Goal: Information Seeking & Learning: Learn about a topic

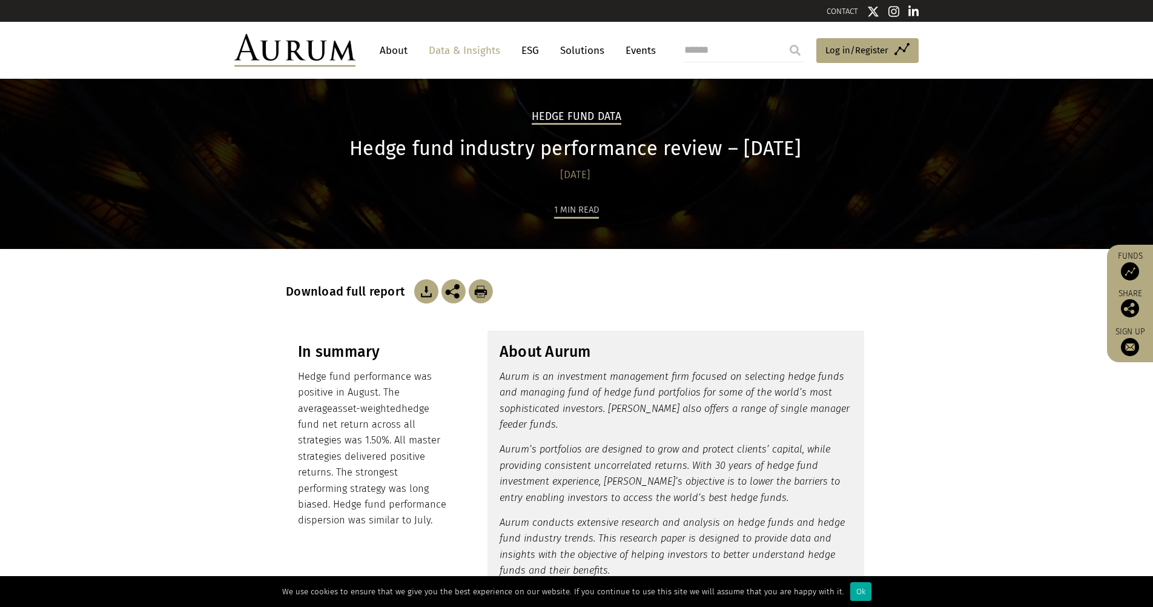
click at [315, 45] on img at bounding box center [294, 50] width 121 height 33
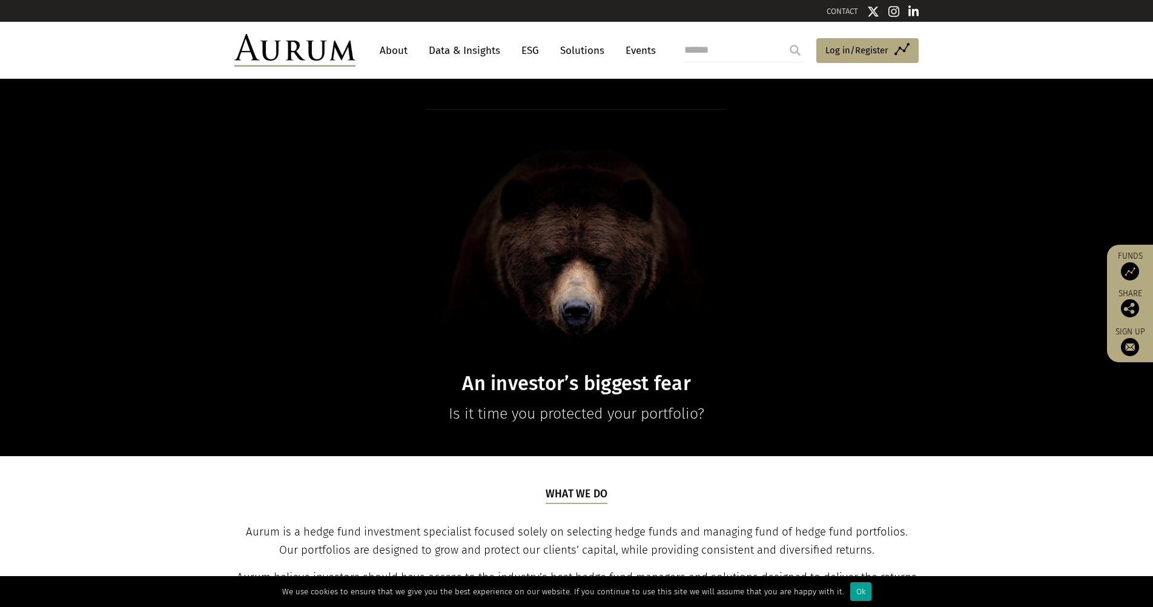
click at [850, 592] on div "Ok" at bounding box center [860, 591] width 21 height 19
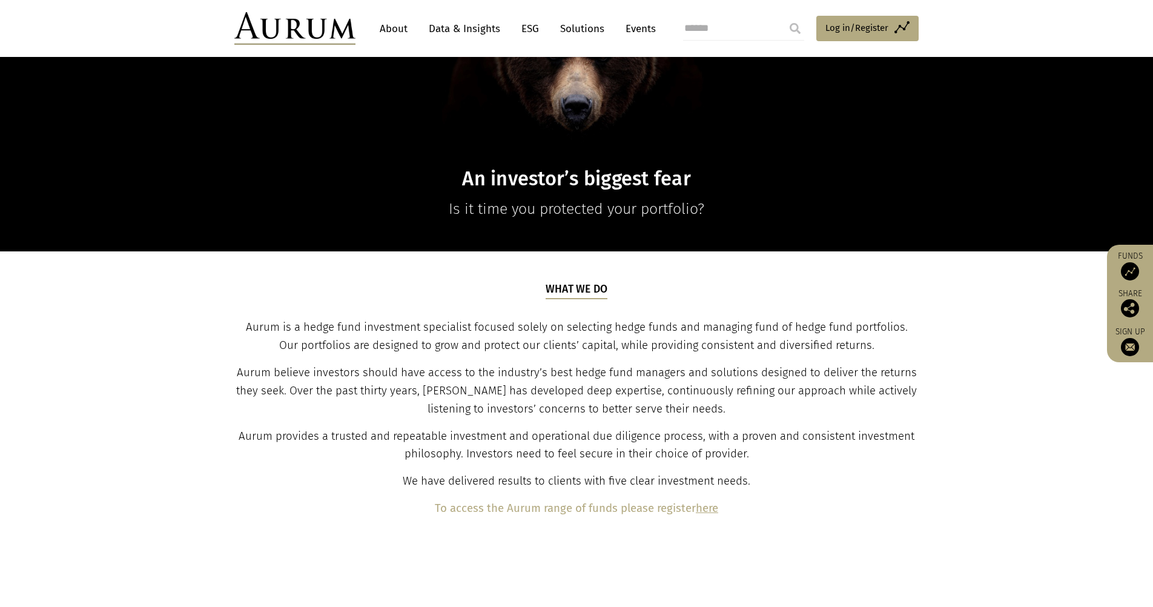
scroll to position [242, 0]
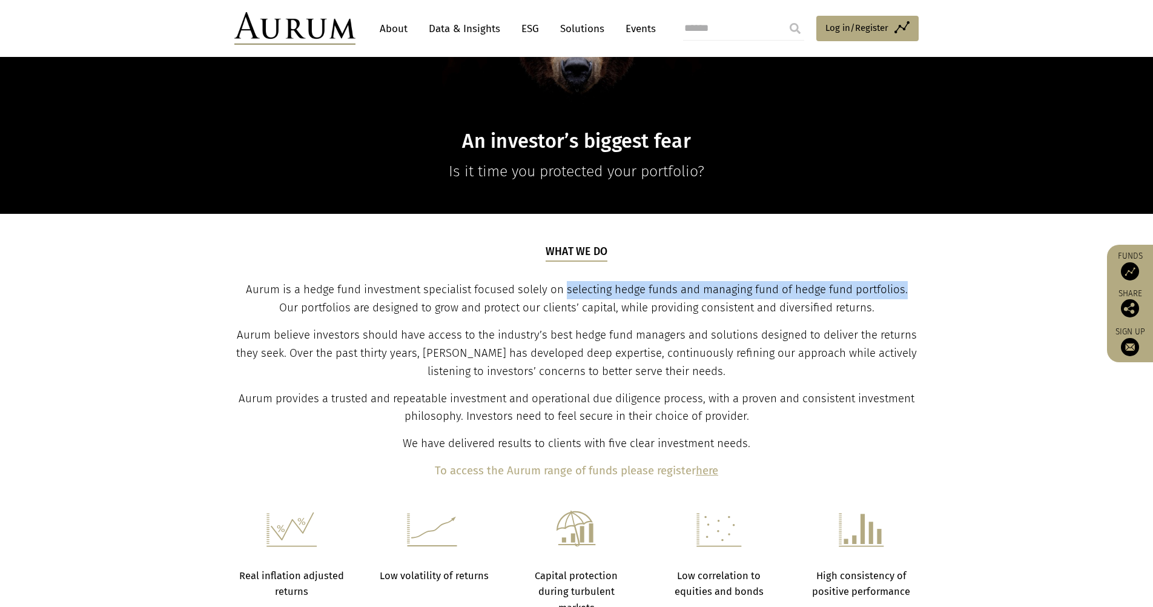
drag, startPoint x: 553, startPoint y: 284, endPoint x: 895, endPoint y: 288, distance: 341.6
click at [895, 288] on span "Aurum is a hedge fund investment specialist focused solely on selecting hedge f…" at bounding box center [577, 298] width 662 height 31
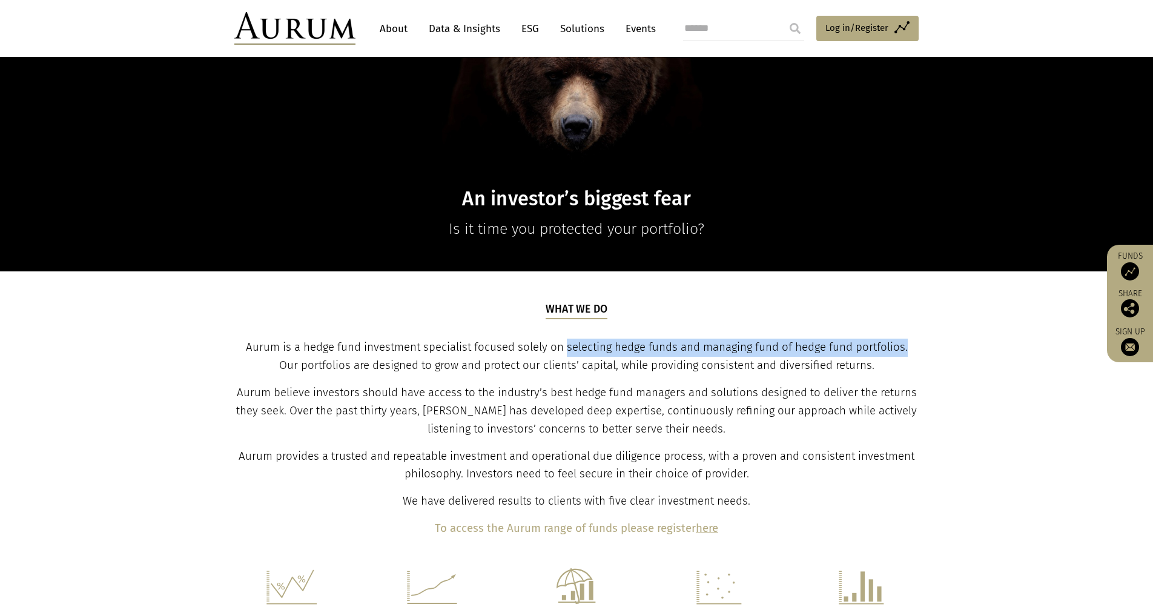
scroll to position [182, 0]
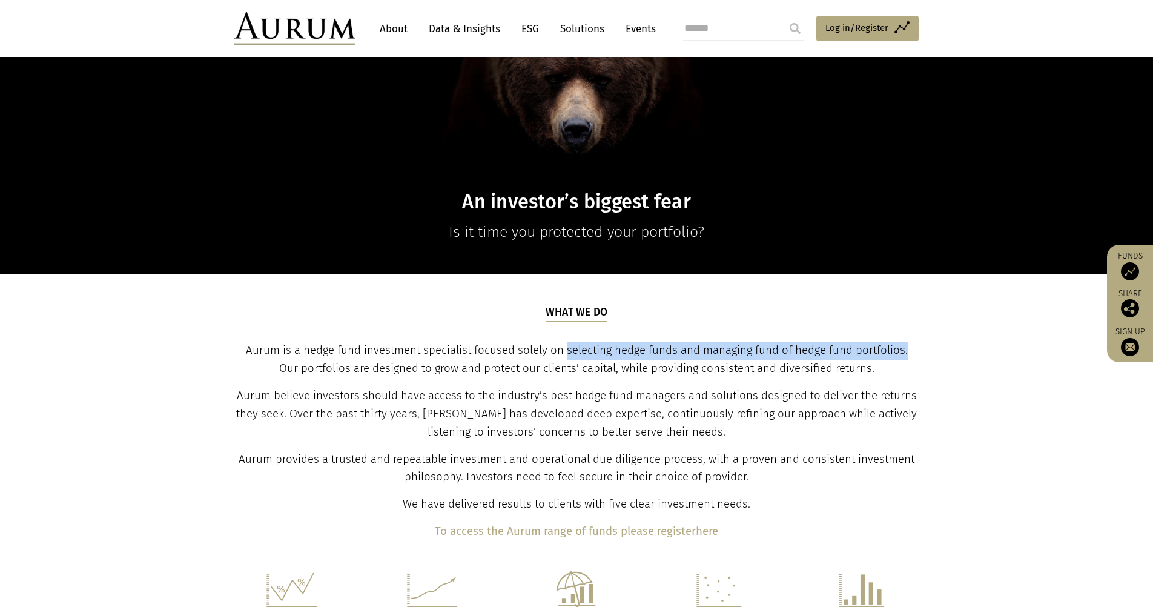
click at [390, 31] on link "About" at bounding box center [394, 29] width 40 height 22
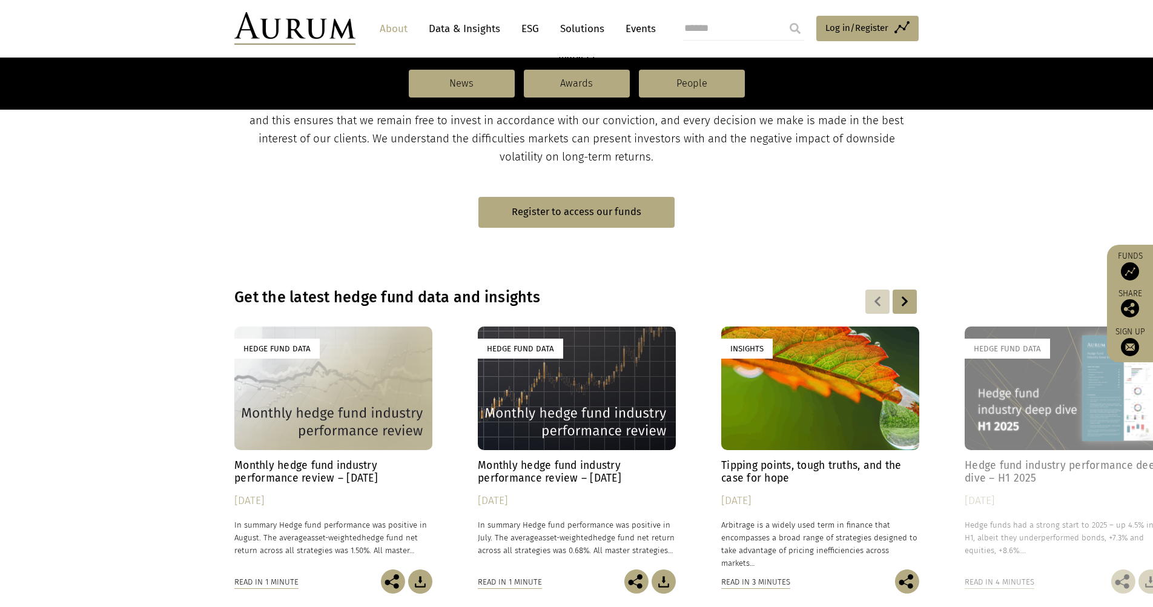
scroll to position [727, 0]
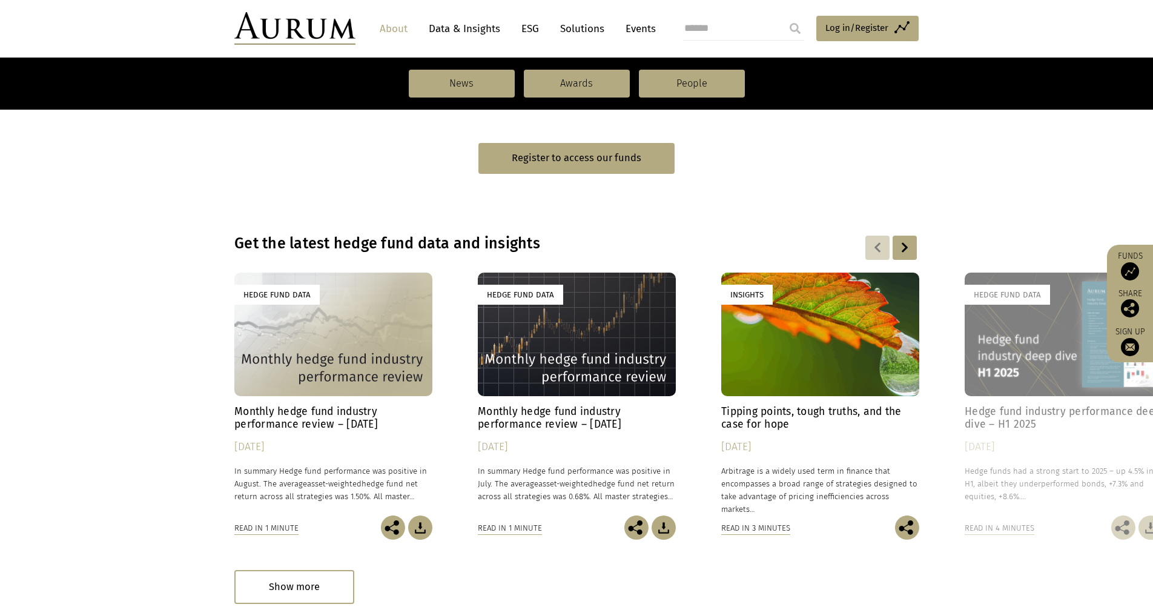
click at [598, 30] on link "Solutions" at bounding box center [582, 29] width 56 height 22
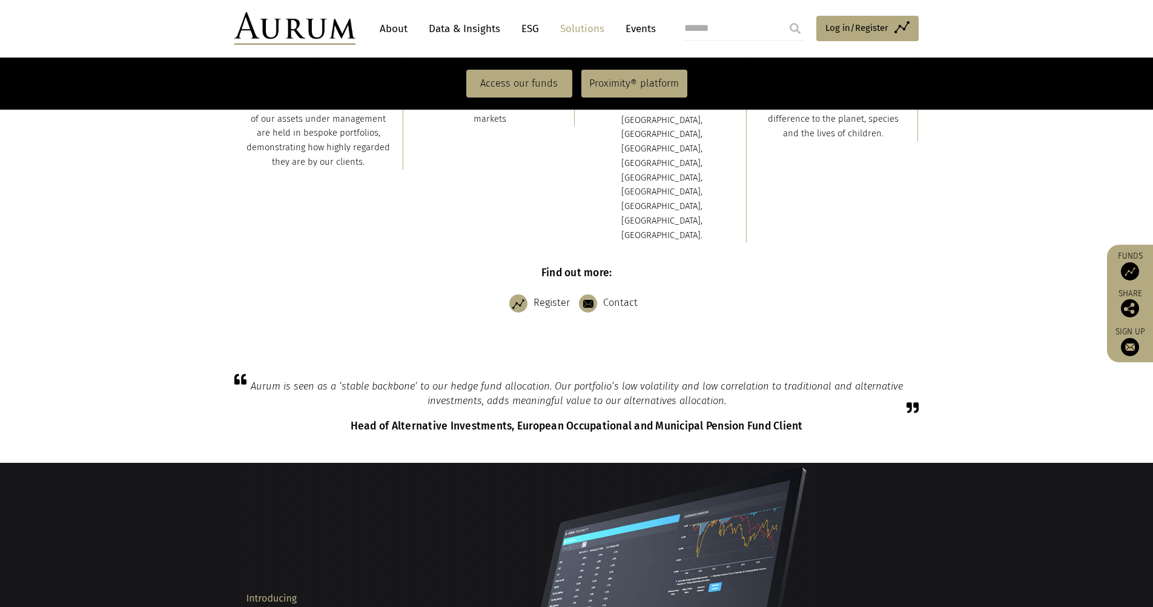
scroll to position [484, 0]
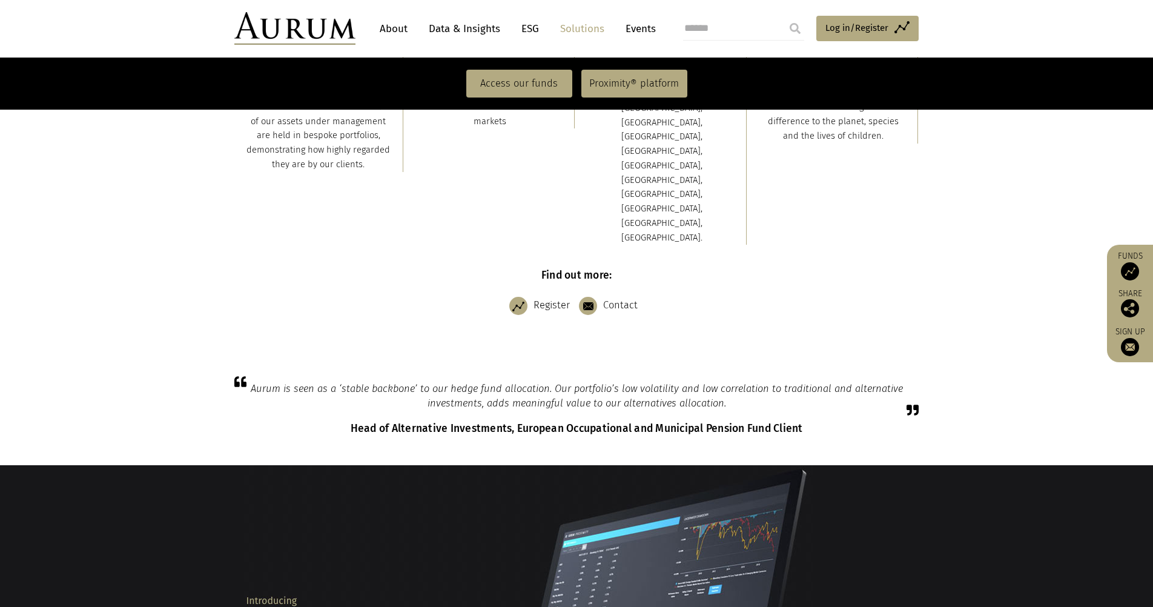
click at [448, 31] on link "Data & Insights" at bounding box center [465, 29] width 84 height 22
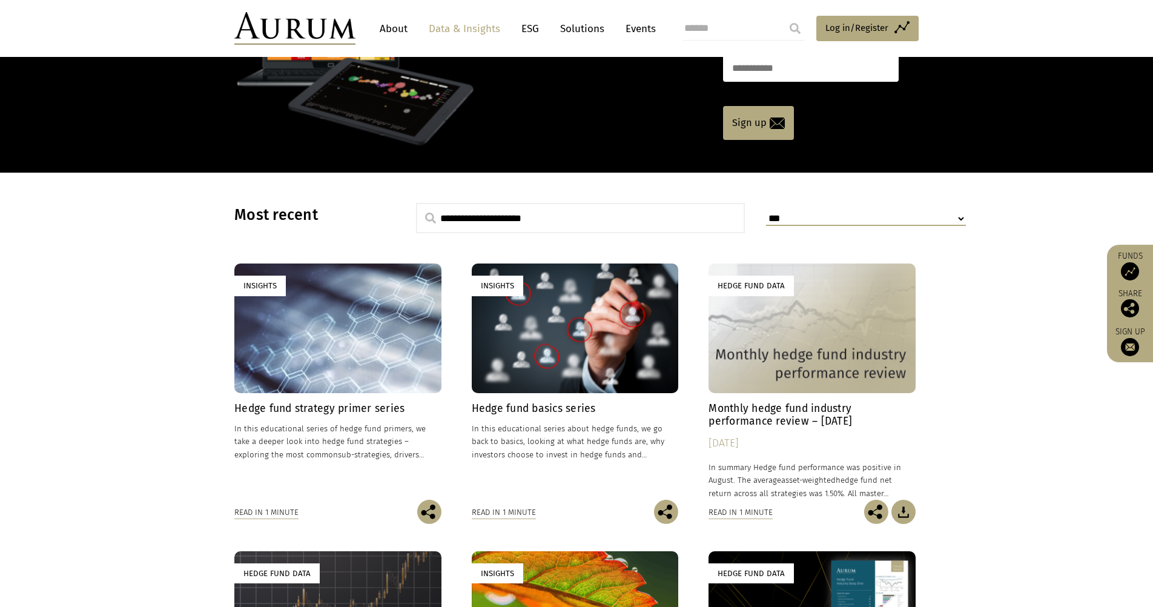
scroll to position [182, 0]
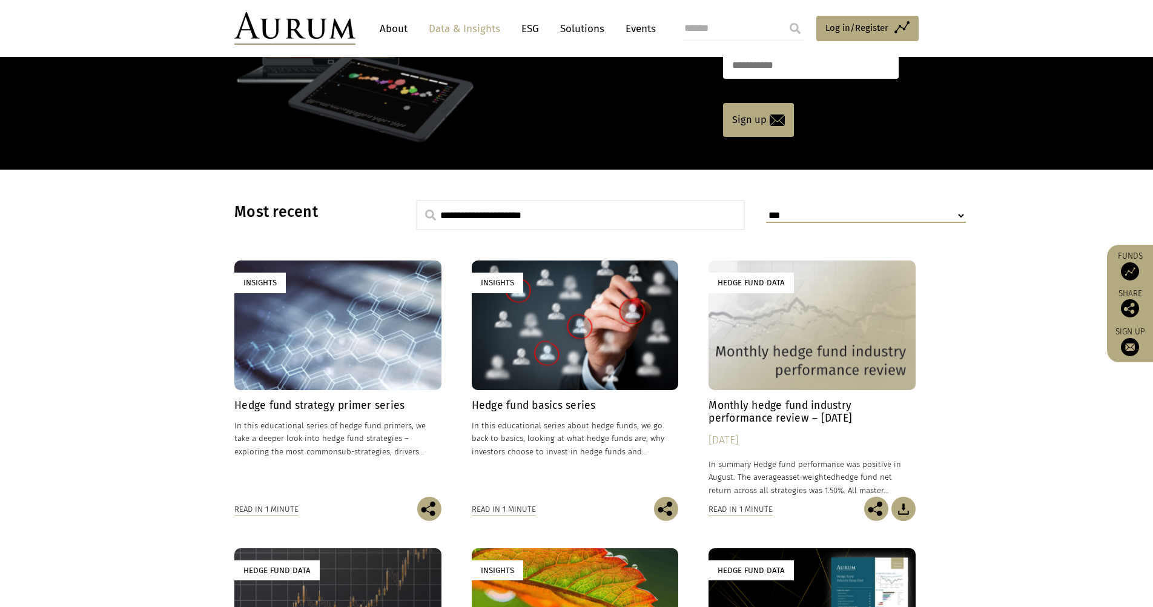
click at [337, 401] on h4 "Hedge fund strategy primer series" at bounding box center [337, 405] width 207 height 13
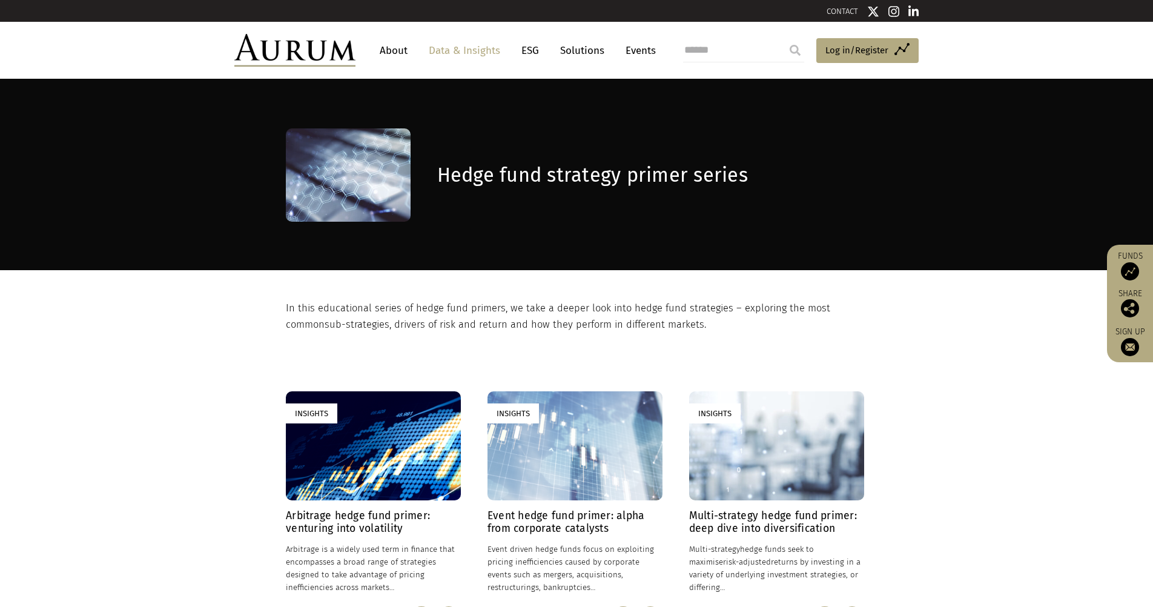
click at [477, 44] on link "Data & Insights" at bounding box center [465, 50] width 84 height 22
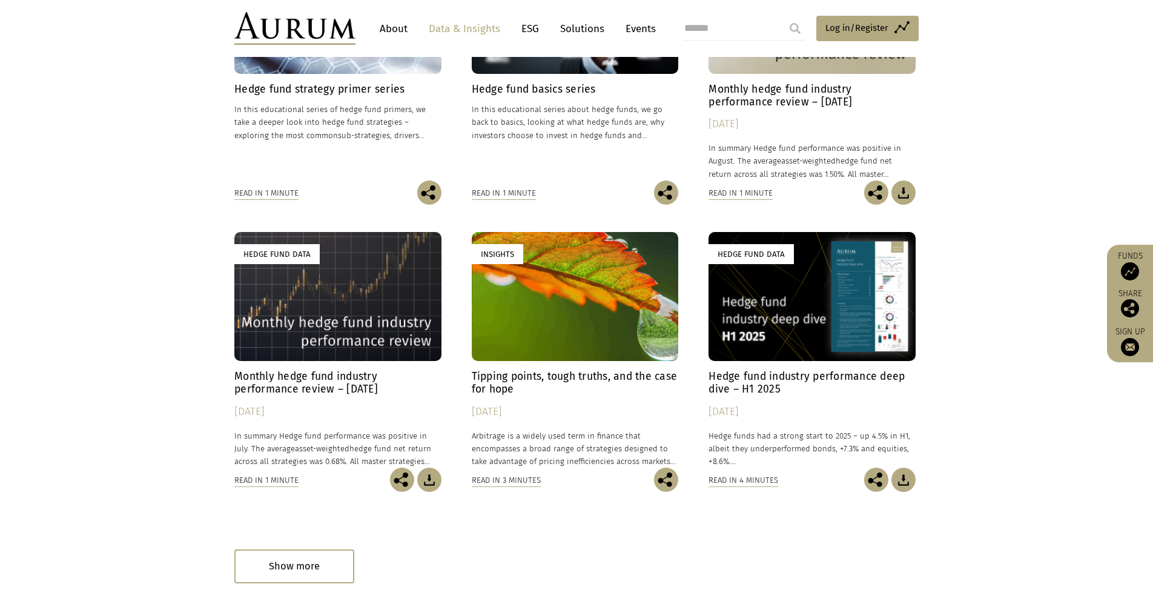
scroll to position [606, 0]
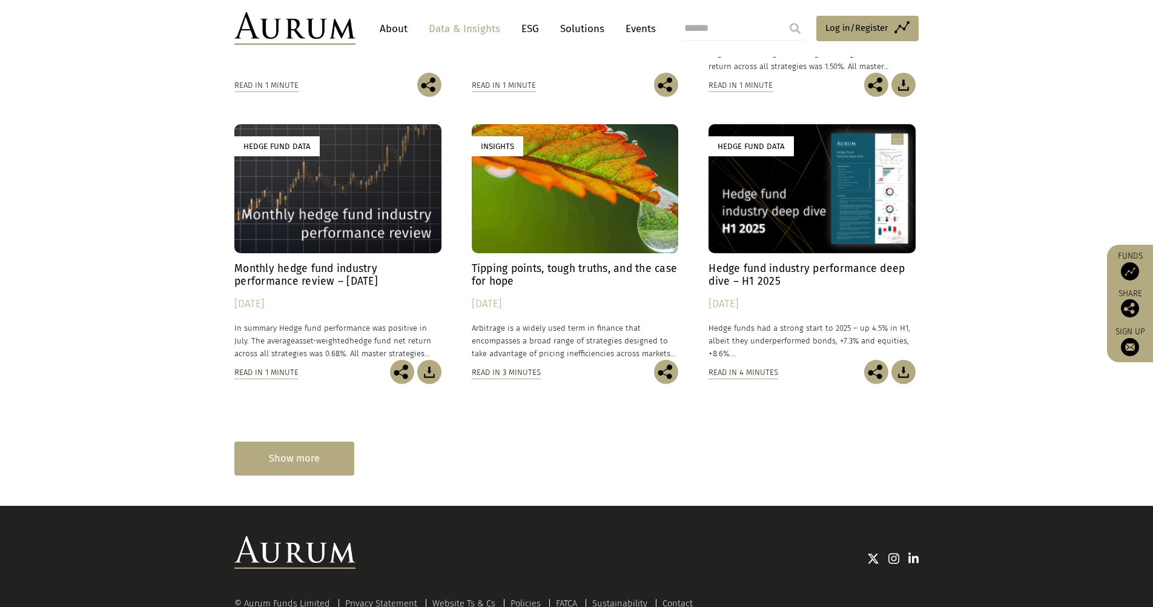
click at [278, 459] on div "Show more" at bounding box center [294, 457] width 120 height 33
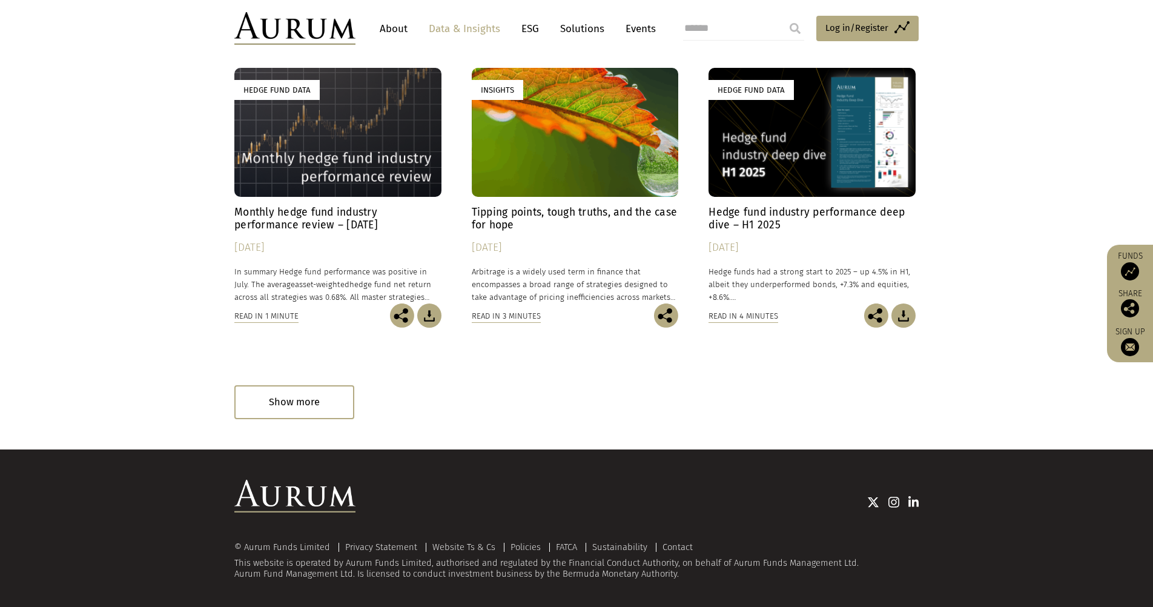
scroll to position [665, 0]
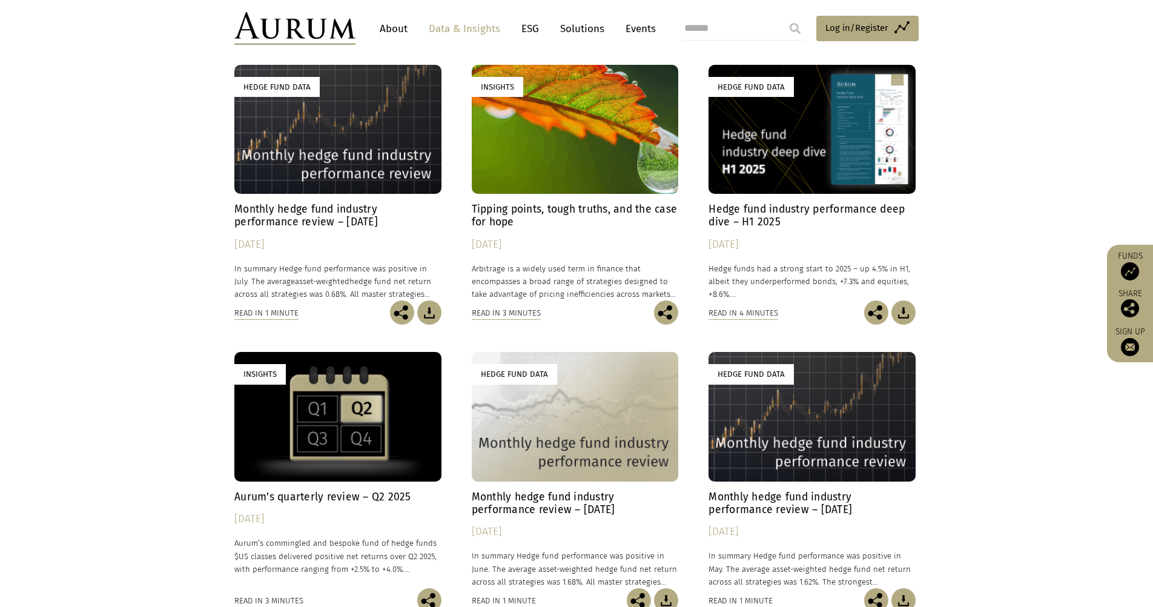
click at [752, 214] on h4 "Hedge fund industry performance deep dive – H1 2025" at bounding box center [812, 215] width 207 height 25
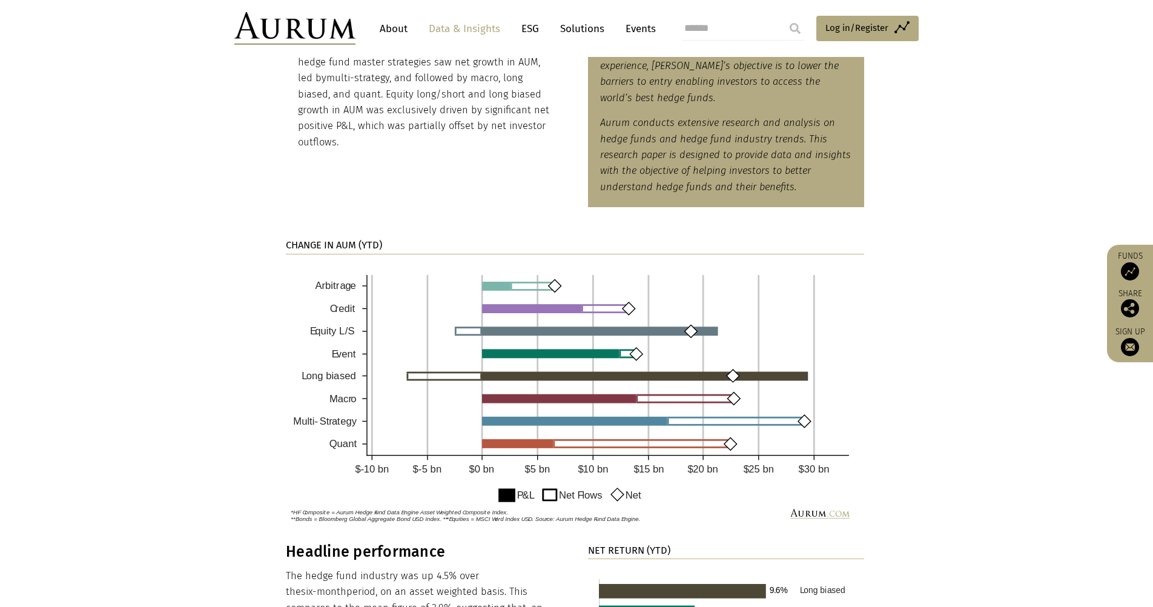
scroll to position [848, 0]
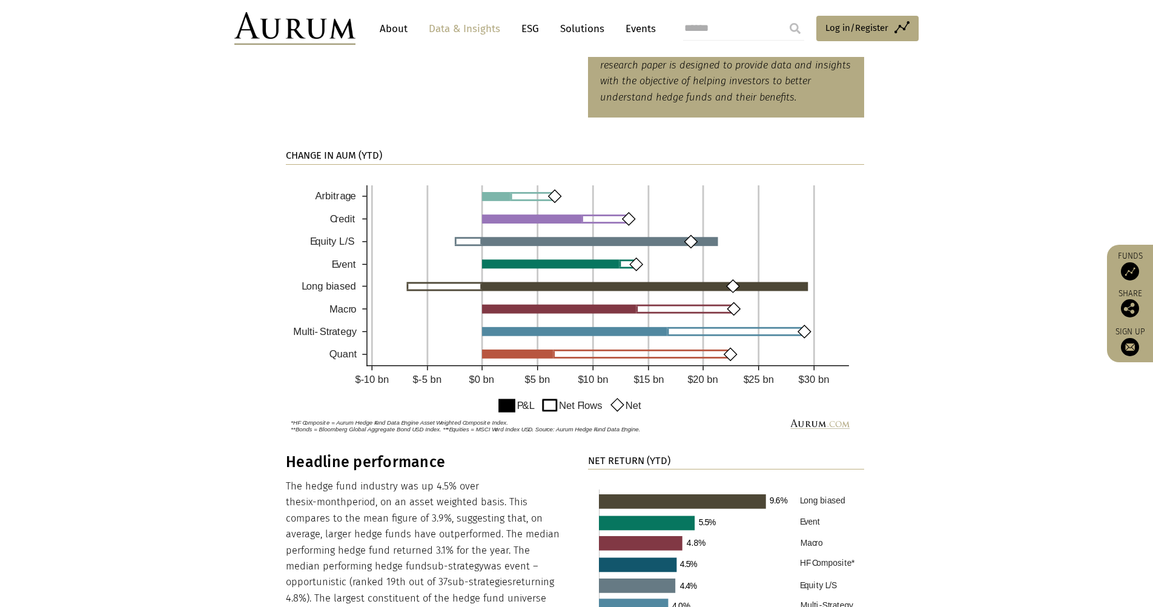
click at [223, 346] on section "CHANGE IN AUM (YTD)" at bounding box center [576, 293] width 1153 height 320
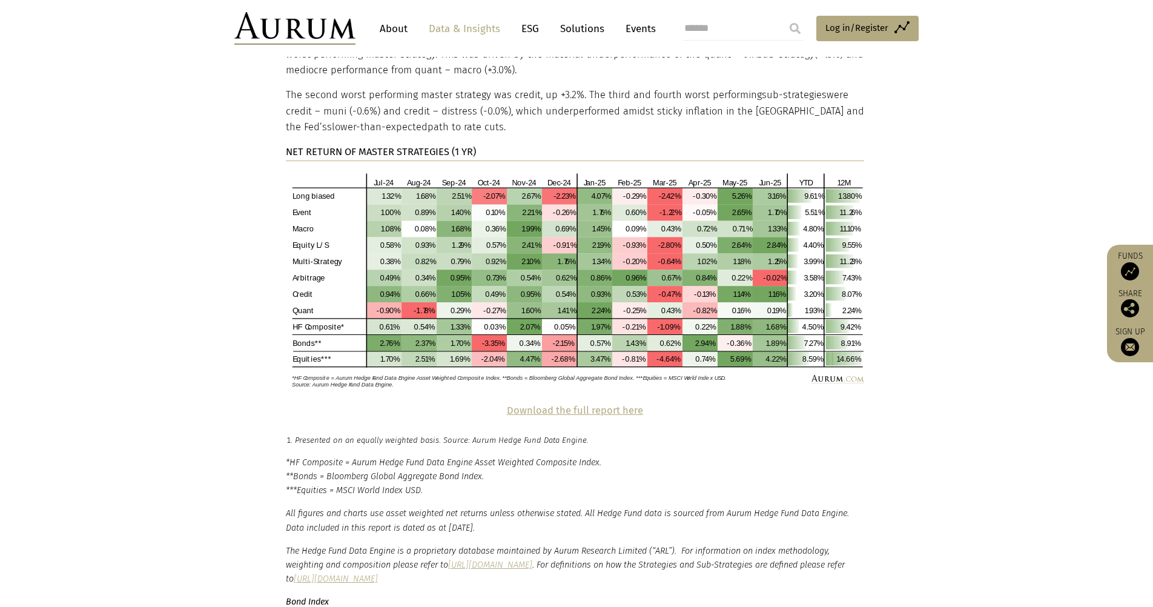
scroll to position [2422, 0]
